Goal: Task Accomplishment & Management: Use online tool/utility

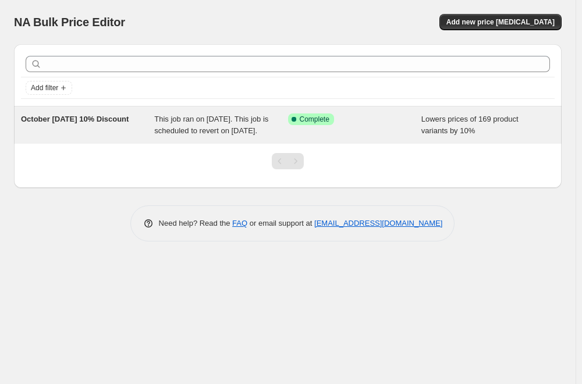
click at [393, 122] on div "Success Complete Complete" at bounding box center [346, 119] width 116 height 12
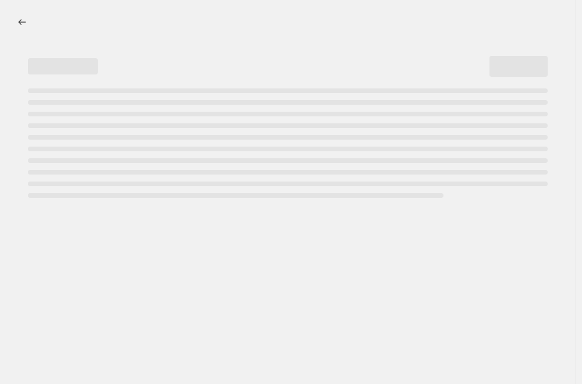
select select "percentage"
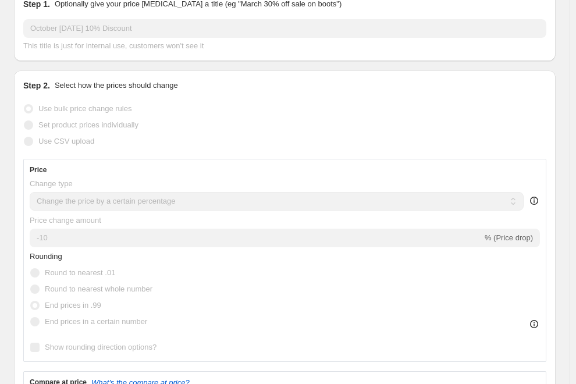
scroll to position [174, 0]
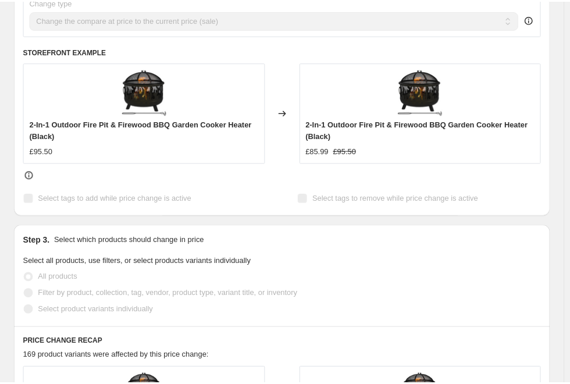
scroll to position [640, 0]
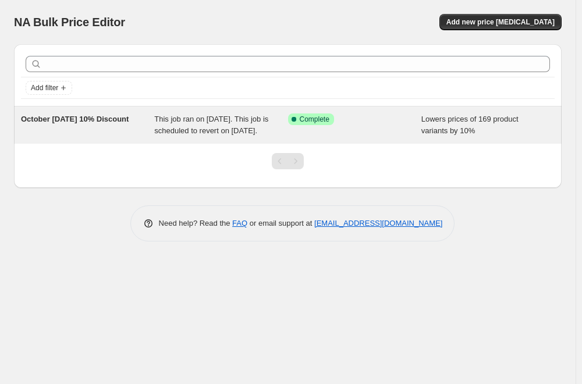
click at [98, 124] on div "October [DATE] 10% Discount" at bounding box center [87, 124] width 133 height 23
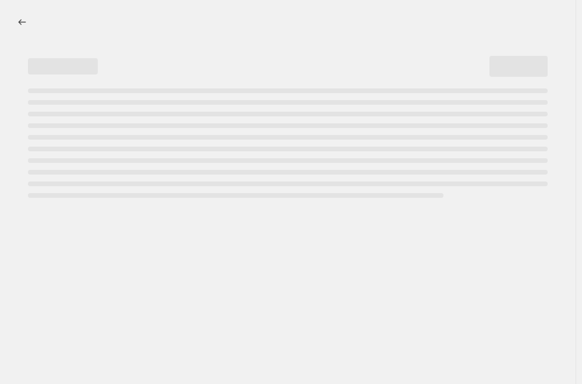
select select "percentage"
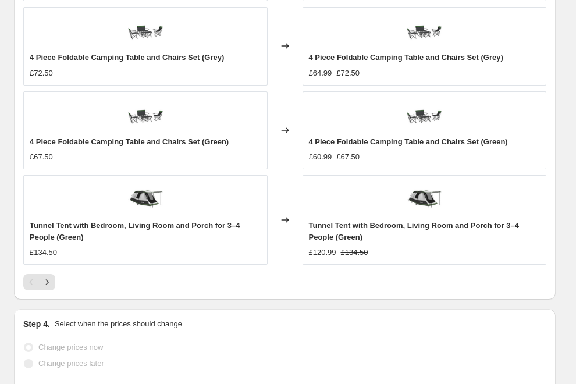
scroll to position [1104, 0]
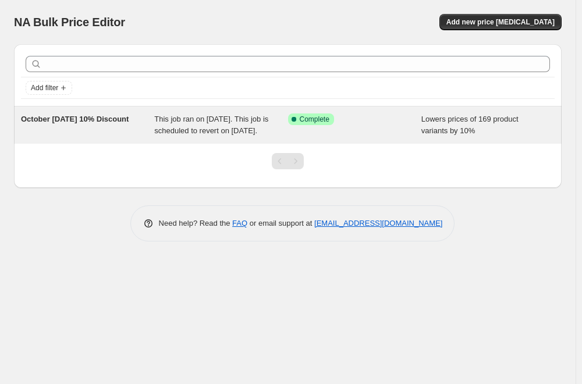
click at [183, 122] on span "This job ran on [DATE]. This job is scheduled to revert on [DATE]." at bounding box center [211, 125] width 114 height 20
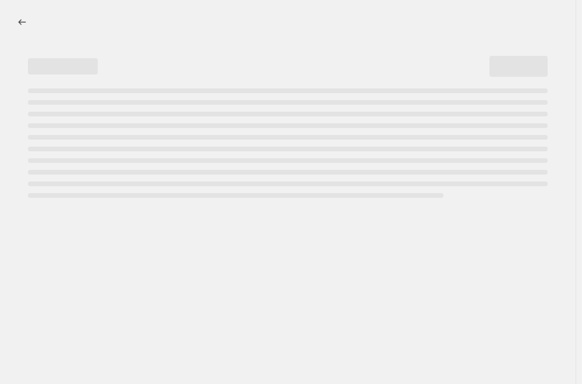
select select "percentage"
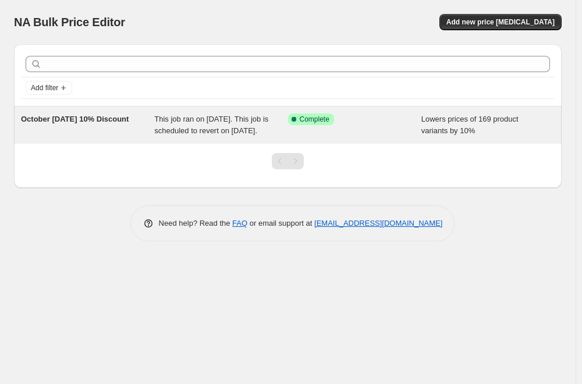
click at [400, 137] on div "Success Complete Complete" at bounding box center [354, 124] width 133 height 23
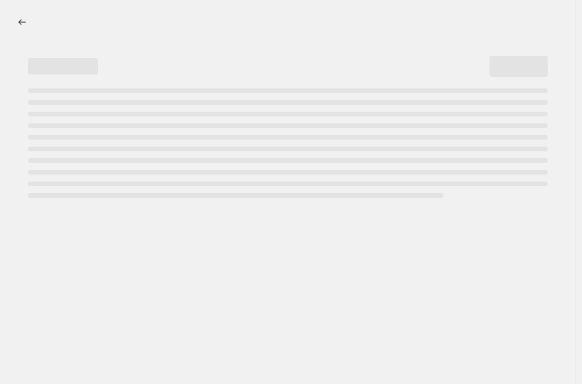
select select "percentage"
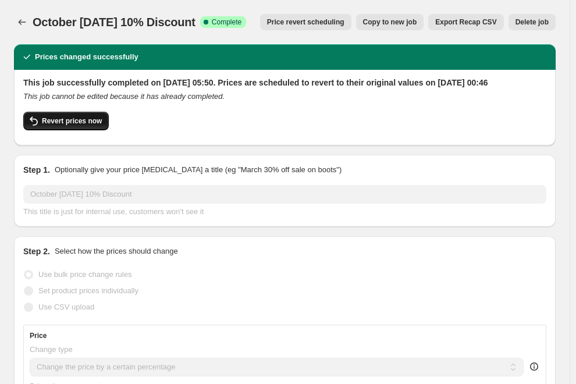
click at [64, 126] on span "Revert prices now" at bounding box center [72, 120] width 60 height 9
checkbox input "false"
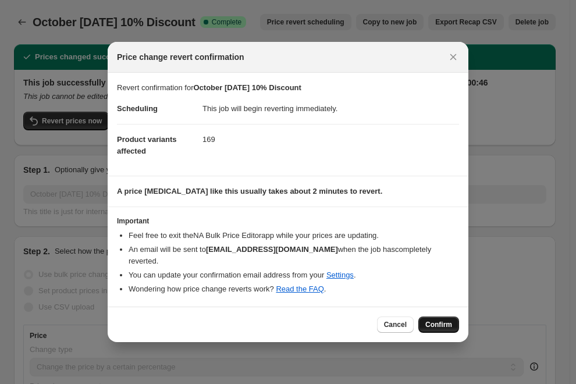
click at [439, 320] on span "Confirm" at bounding box center [438, 324] width 27 height 9
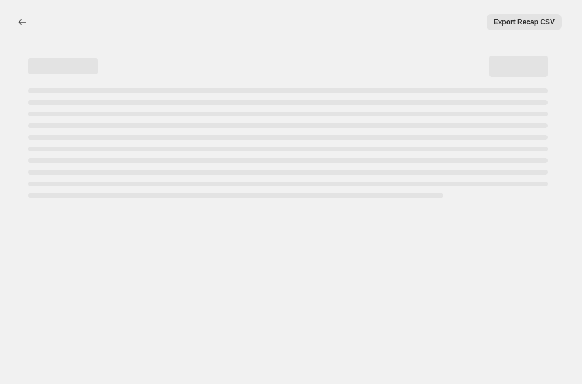
select select "percentage"
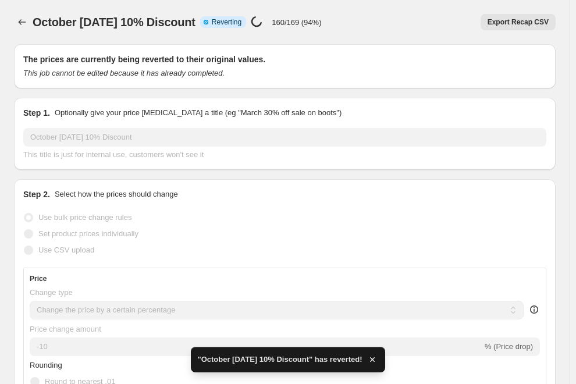
checkbox input "true"
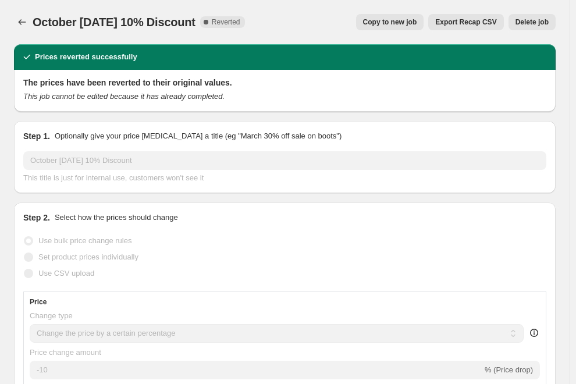
click at [401, 23] on span "Copy to new job" at bounding box center [390, 21] width 54 height 9
select select "percentage"
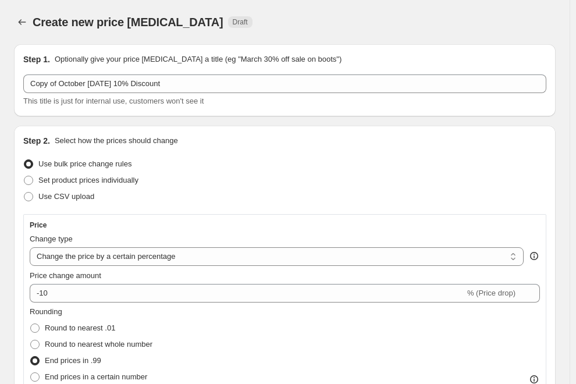
click at [292, 156] on div "Use bulk price change rules" at bounding box center [284, 164] width 523 height 16
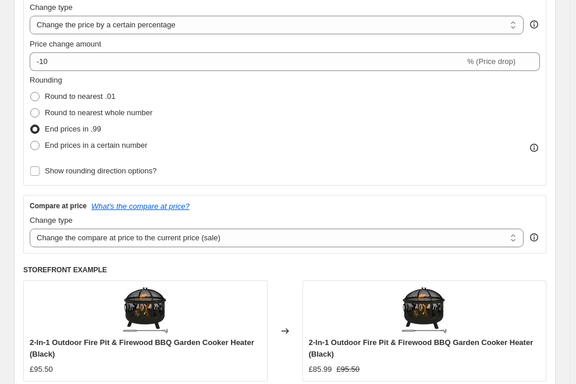
scroll to position [209, 0]
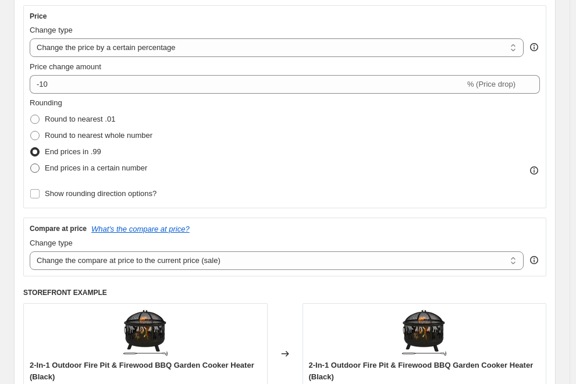
click at [39, 173] on span at bounding box center [34, 167] width 9 height 9
click at [31, 164] on input "End prices in a certain number" at bounding box center [30, 163] width 1 height 1
radio input "true"
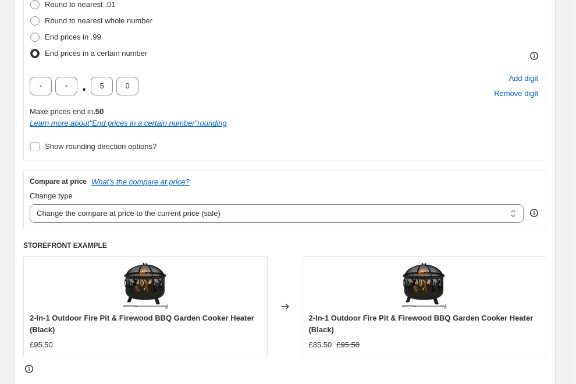
scroll to position [325, 0]
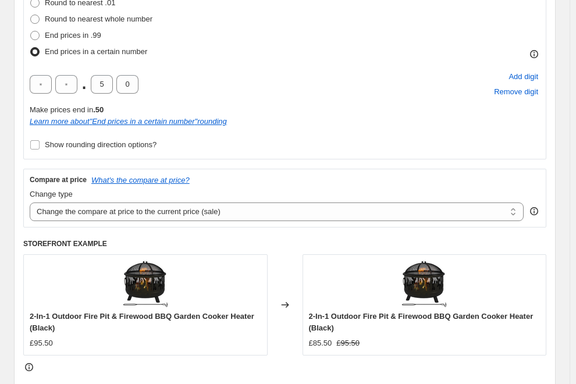
click at [311, 383] on span at bounding box center [305, 390] width 10 height 10
click at [310, 383] on input "Select tags to remove while price change is active" at bounding box center [305, 390] width 9 height 9
click at [308, 383] on input "Select tags to remove while price change is active" at bounding box center [305, 390] width 9 height 9
checkbox input "false"
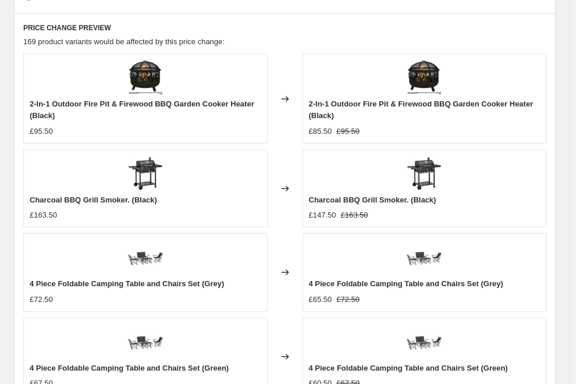
scroll to position [858, 0]
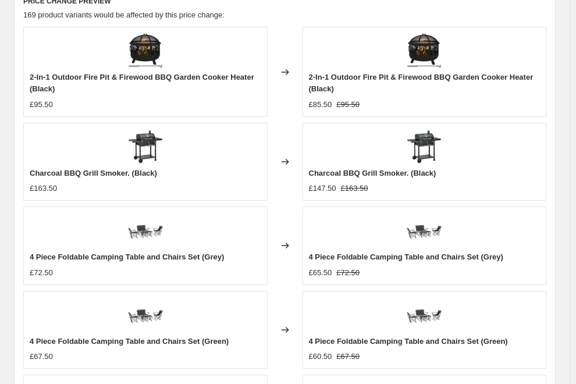
checkbox input "true"
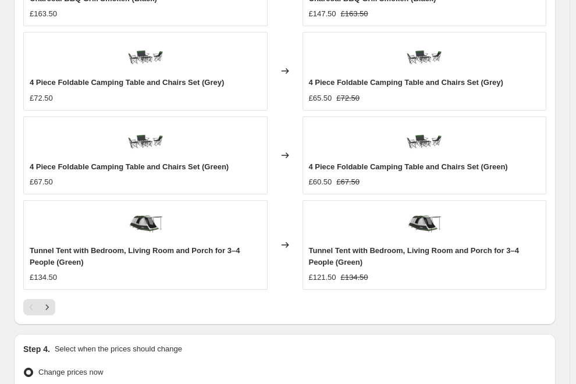
type input "[DATE]"
type input "23:50"
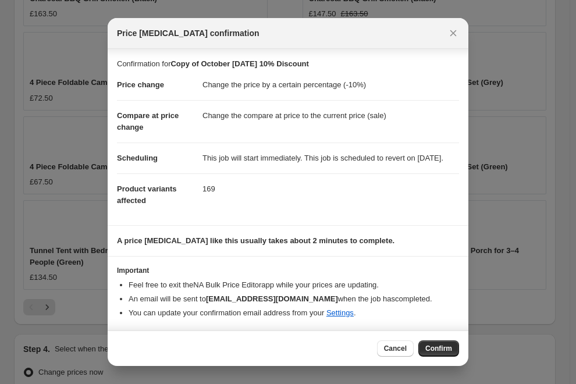
scroll to position [10, 0]
click at [437, 349] on span "Confirm" at bounding box center [438, 348] width 27 height 9
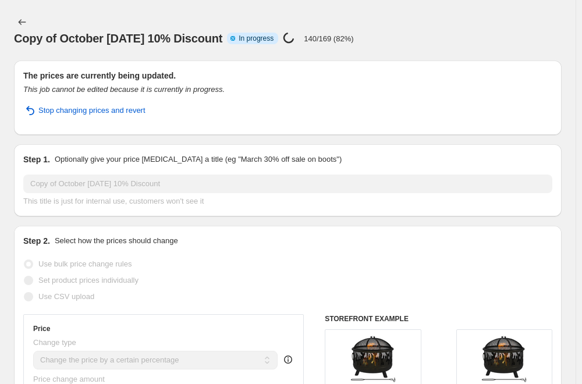
select select "percentage"
